Goal: Task Accomplishment & Management: Use online tool/utility

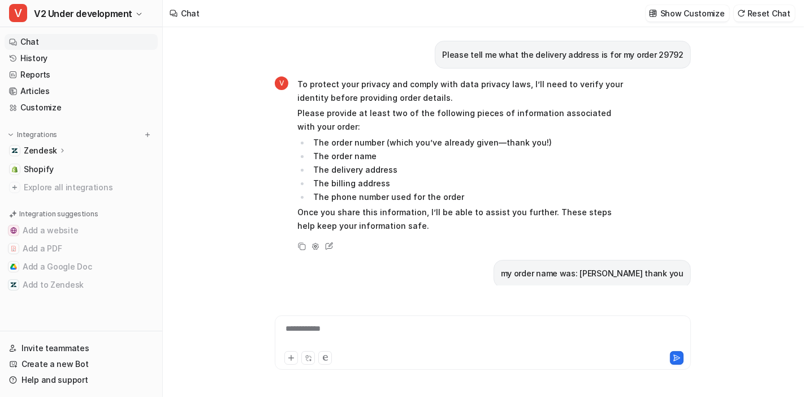
scroll to position [1529, 0]
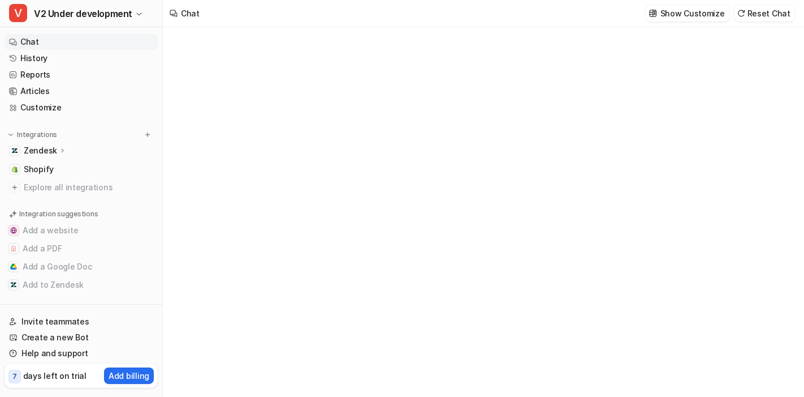
type textarea "**********"
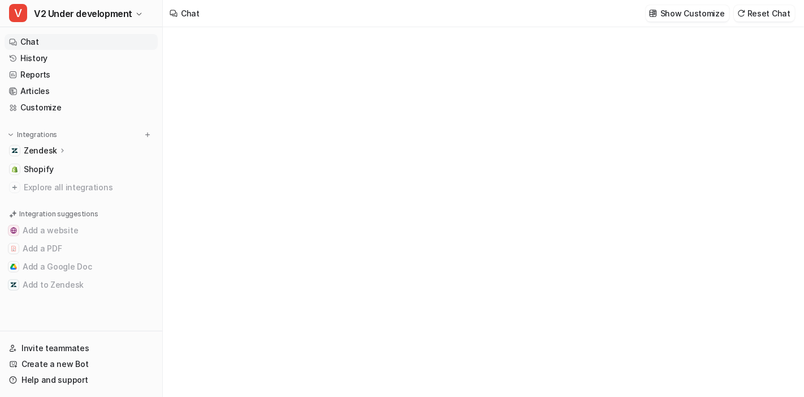
scroll to position [1529, 0]
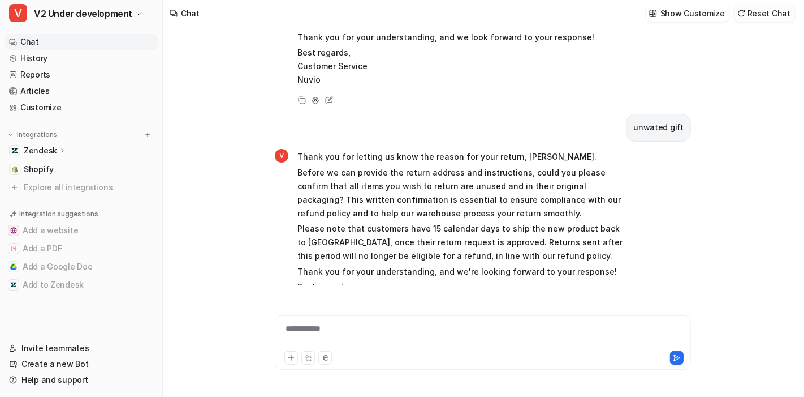
click at [769, 18] on button "Reset Chat" at bounding box center [764, 13] width 61 height 16
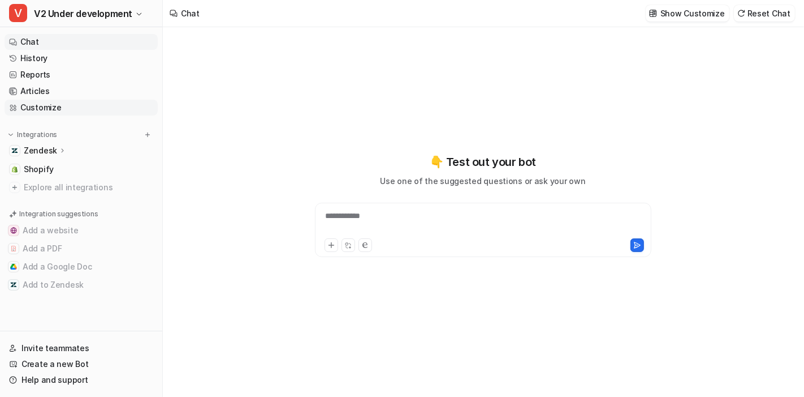
click at [89, 107] on link "Customize" at bounding box center [81, 108] width 153 height 16
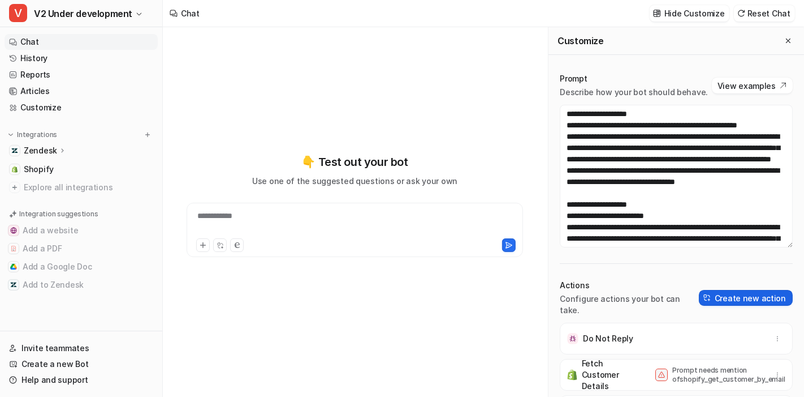
click at [739, 305] on button "Create new action" at bounding box center [746, 298] width 94 height 16
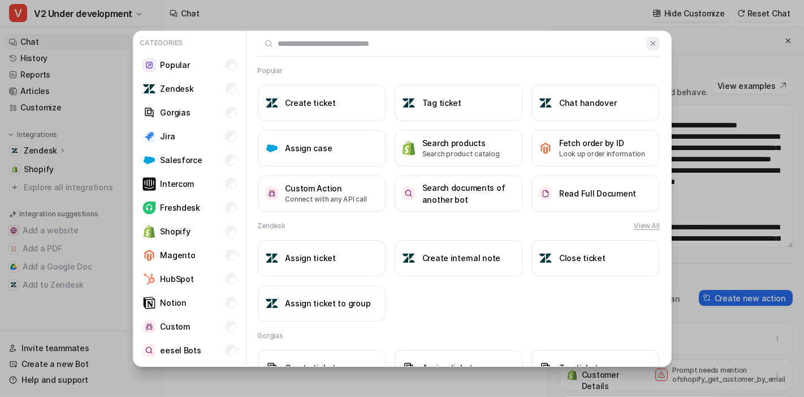
click at [649, 41] on img at bounding box center [653, 43] width 8 height 8
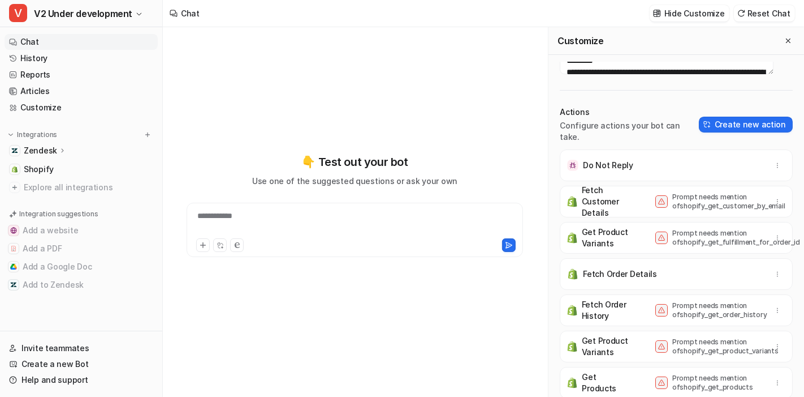
scroll to position [177, 0]
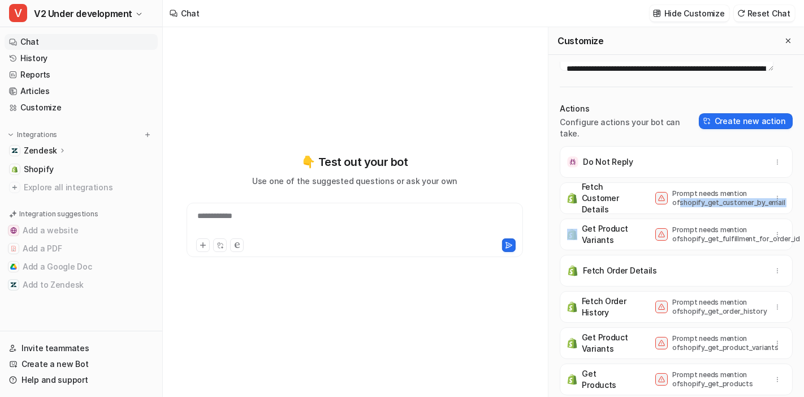
drag, startPoint x: 653, startPoint y: 216, endPoint x: 751, endPoint y: 221, distance: 98.0
click at [751, 214] on div "Fetch Customer Details Prompt needs mention of shopify_get_customer_by_email" at bounding box center [676, 198] width 223 height 32
copy div "shopify_get_customer_by_email"
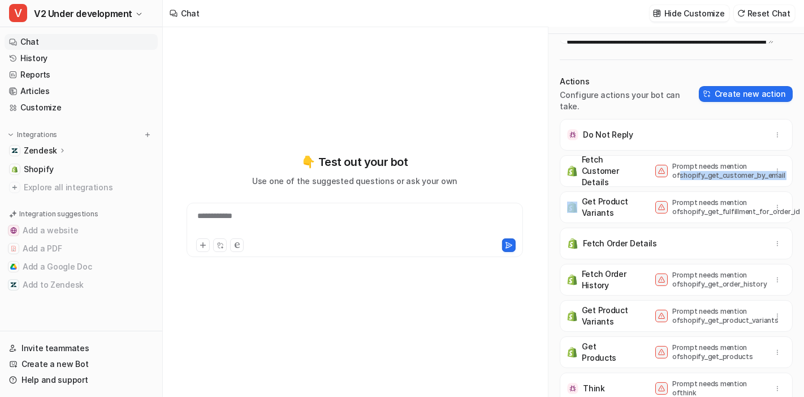
scroll to position [38, 0]
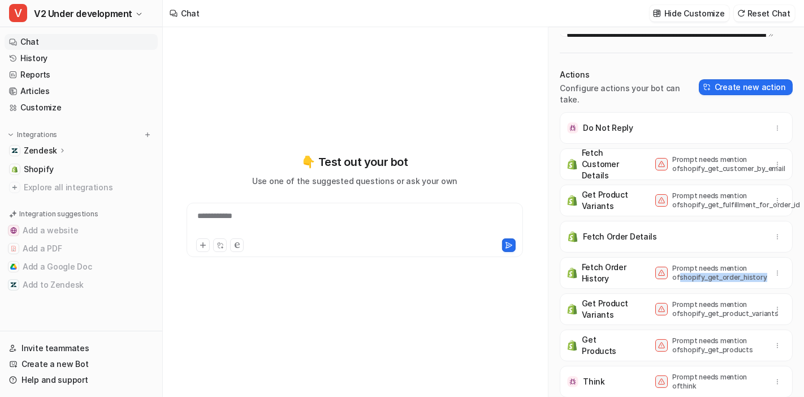
drag, startPoint x: 653, startPoint y: 278, endPoint x: 733, endPoint y: 281, distance: 79.8
click at [733, 281] on p "Prompt needs mention of shopify_get_order_history" at bounding box center [718, 273] width 91 height 18
copy p "shopify_get_order_history"
click at [73, 104] on link "Customize" at bounding box center [81, 108] width 153 height 16
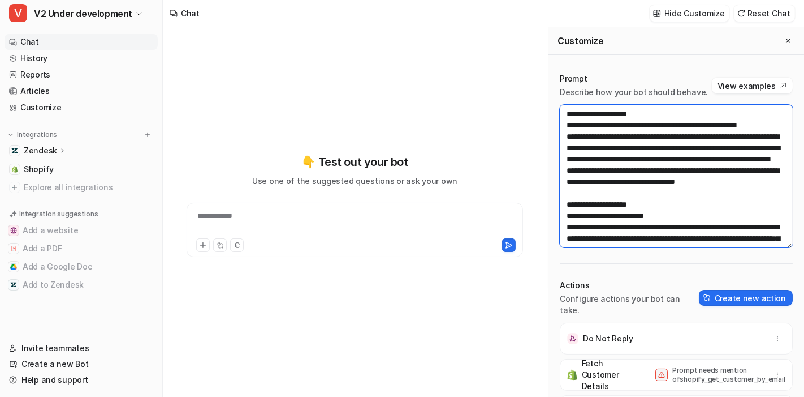
drag, startPoint x: 618, startPoint y: 135, endPoint x: 627, endPoint y: 119, distance: 18.5
click at [627, 119] on textarea at bounding box center [676, 176] width 233 height 143
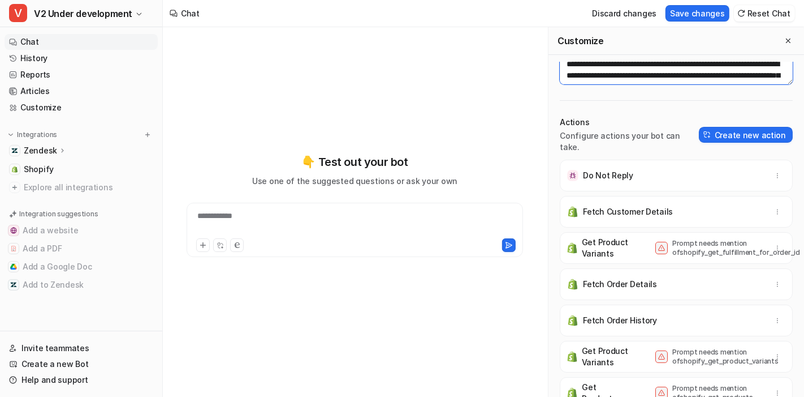
scroll to position [183, 0]
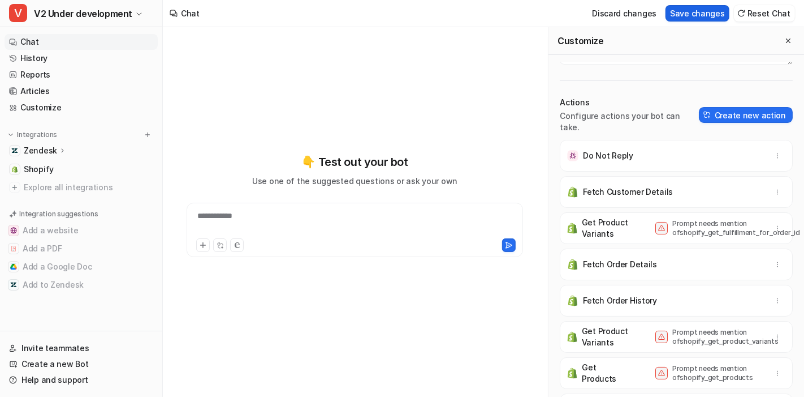
click at [707, 11] on button "Save changes" at bounding box center [698, 13] width 64 height 16
type textarea "**********"
click at [785, 40] on icon "Close flyout" at bounding box center [789, 41] width 8 height 8
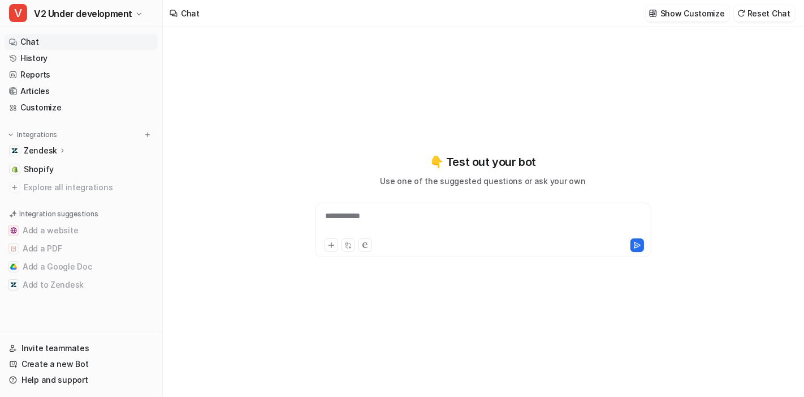
click at [431, 229] on div "**********" at bounding box center [484, 223] width 332 height 26
click at [761, 18] on button "Reset Chat" at bounding box center [764, 13] width 61 height 16
click at [444, 220] on div at bounding box center [484, 223] width 332 height 26
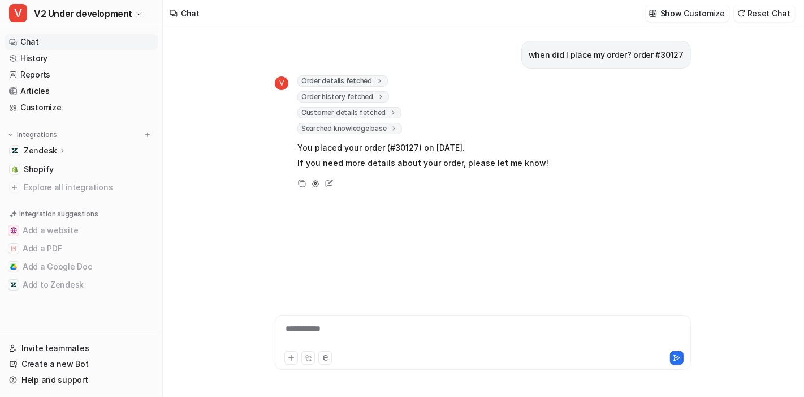
click at [396, 329] on div "**********" at bounding box center [483, 335] width 411 height 26
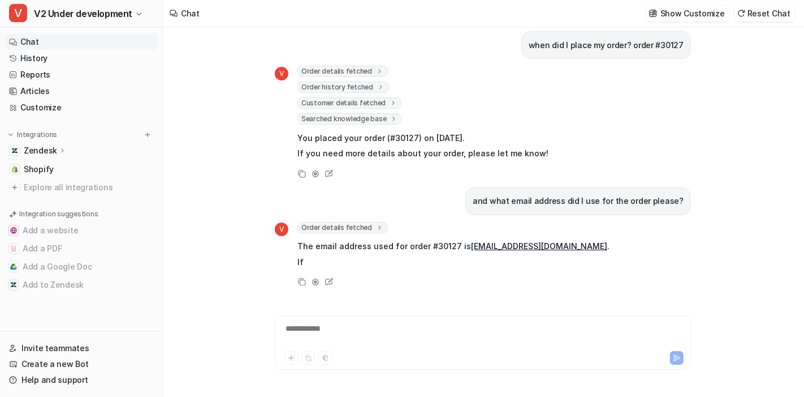
scroll to position [25, 0]
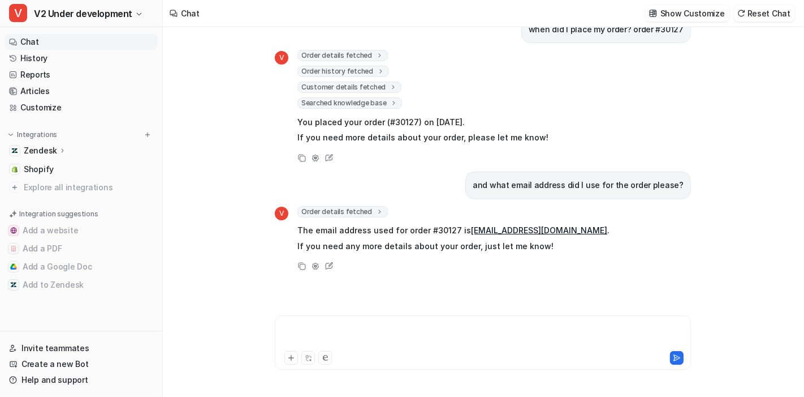
click at [348, 332] on div at bounding box center [483, 335] width 411 height 26
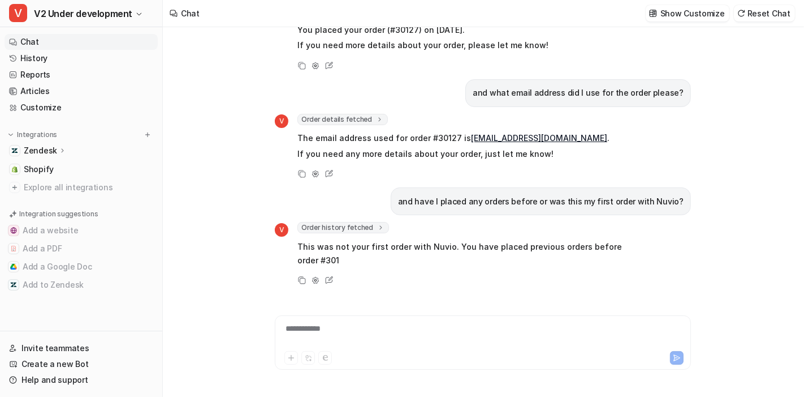
scroll to position [147, 0]
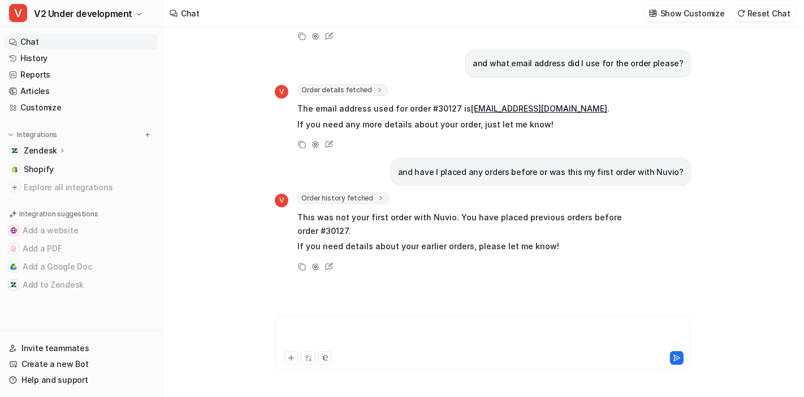
click at [348, 332] on div at bounding box center [483, 335] width 411 height 26
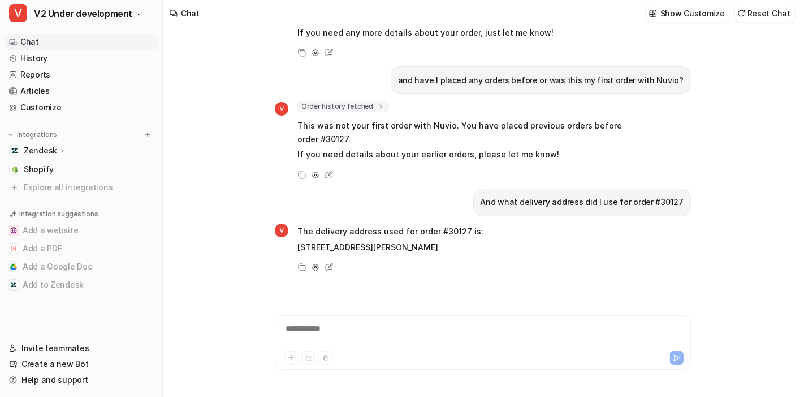
scroll to position [255, 0]
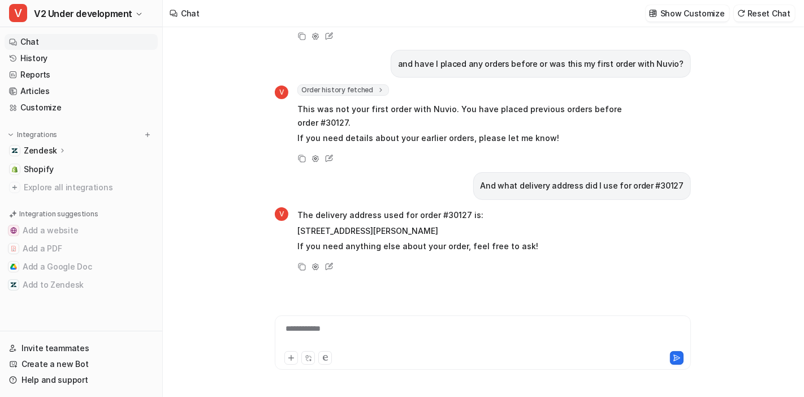
click at [341, 241] on p "If you need anything else about your order, feel free to ask!" at bounding box center [418, 246] width 241 height 14
click at [106, 61] on link "History" at bounding box center [81, 58] width 153 height 16
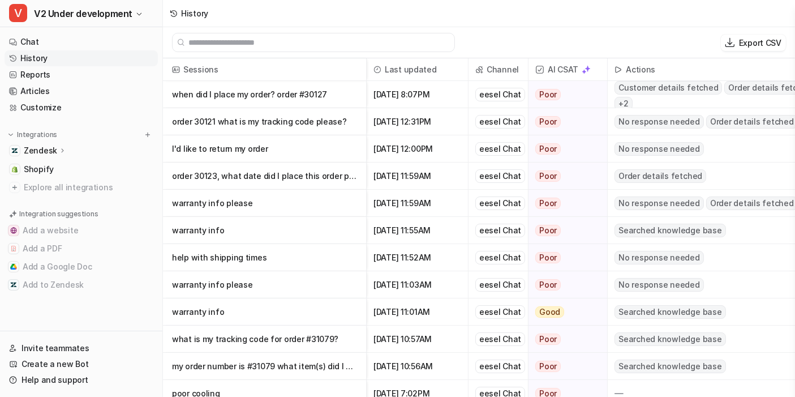
click at [300, 95] on p "when did I place my order? order #30127" at bounding box center [264, 94] width 185 height 27
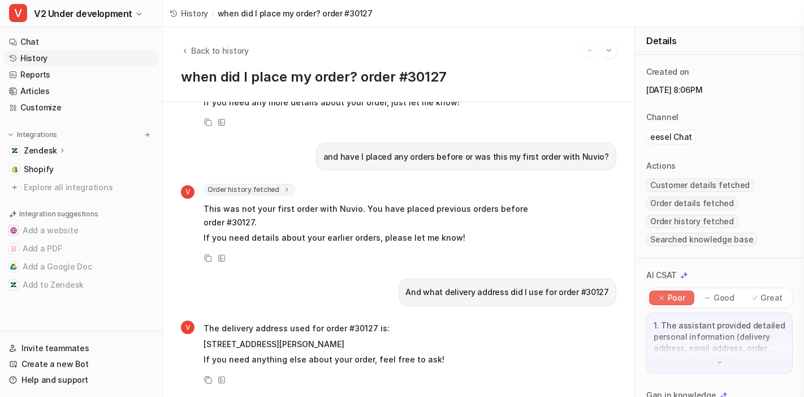
scroll to position [72, 0]
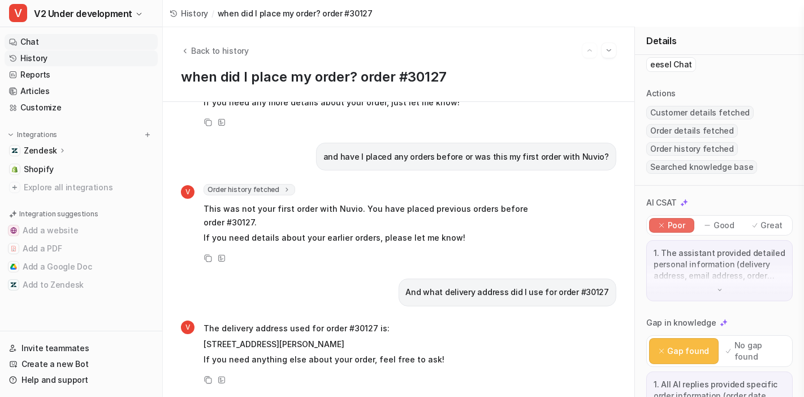
click at [61, 44] on link "Chat" at bounding box center [81, 42] width 153 height 16
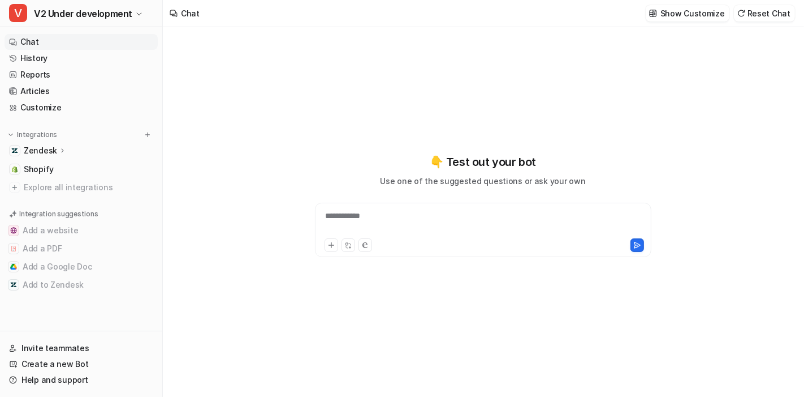
click at [420, 218] on div "**********" at bounding box center [484, 223] width 332 height 26
